Goal: Navigation & Orientation: Go to known website

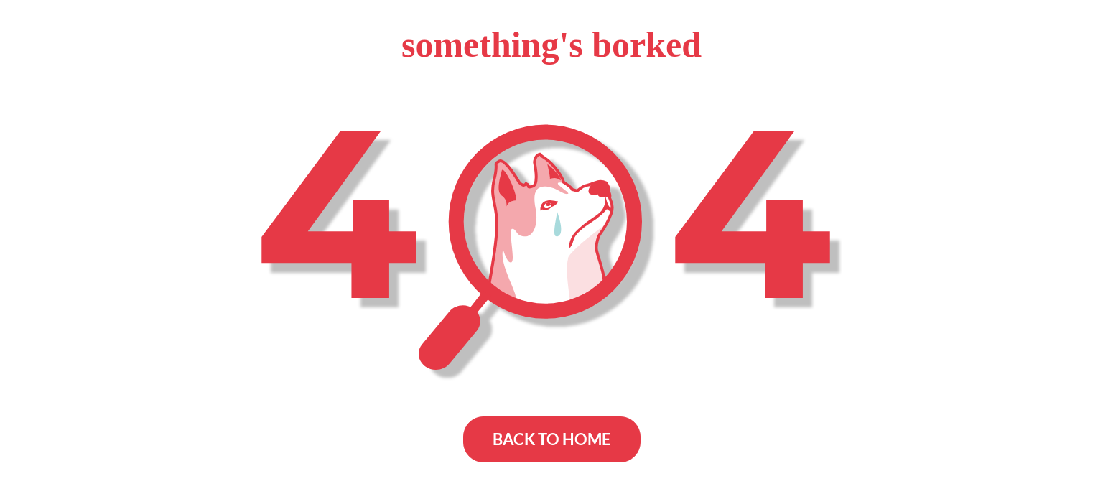
click at [594, 436] on div "BACK TO HOME" at bounding box center [551, 439] width 177 height 46
